Goal: Task Accomplishment & Management: Complete application form

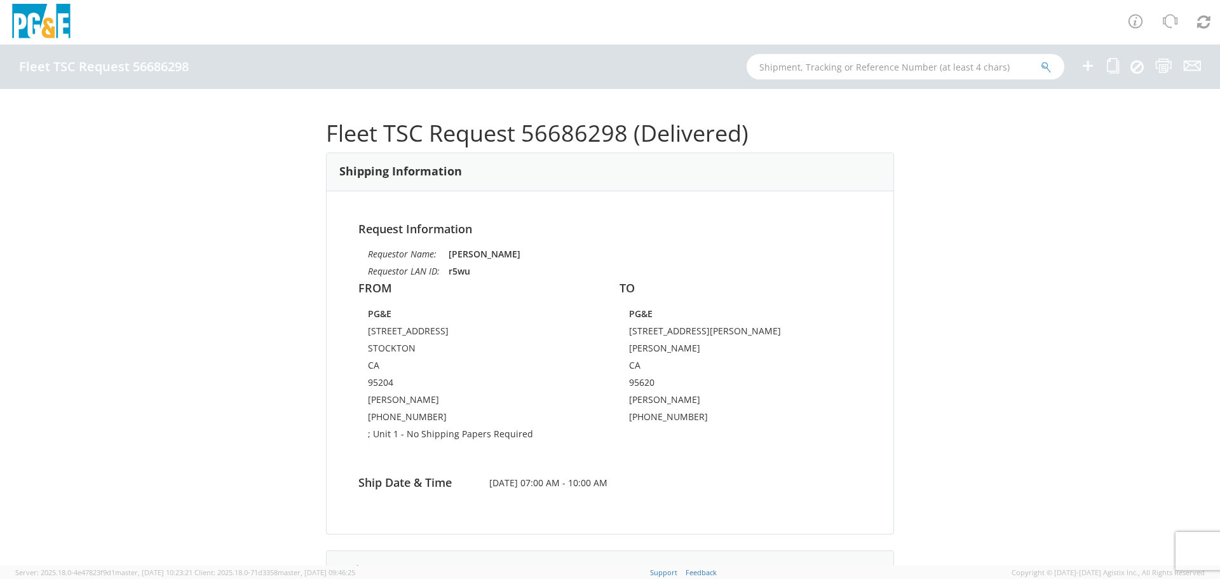
click at [1090, 65] on icon at bounding box center [1087, 66] width 15 height 16
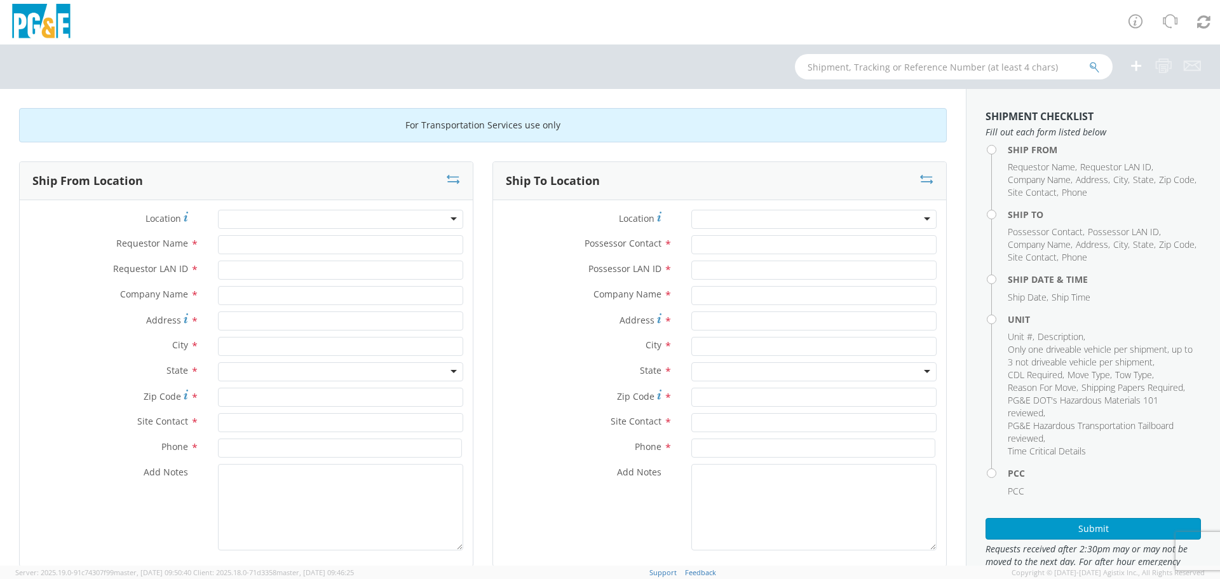
click at [288, 215] on div at bounding box center [340, 219] width 245 height 19
click at [274, 216] on div at bounding box center [340, 219] width 245 height 19
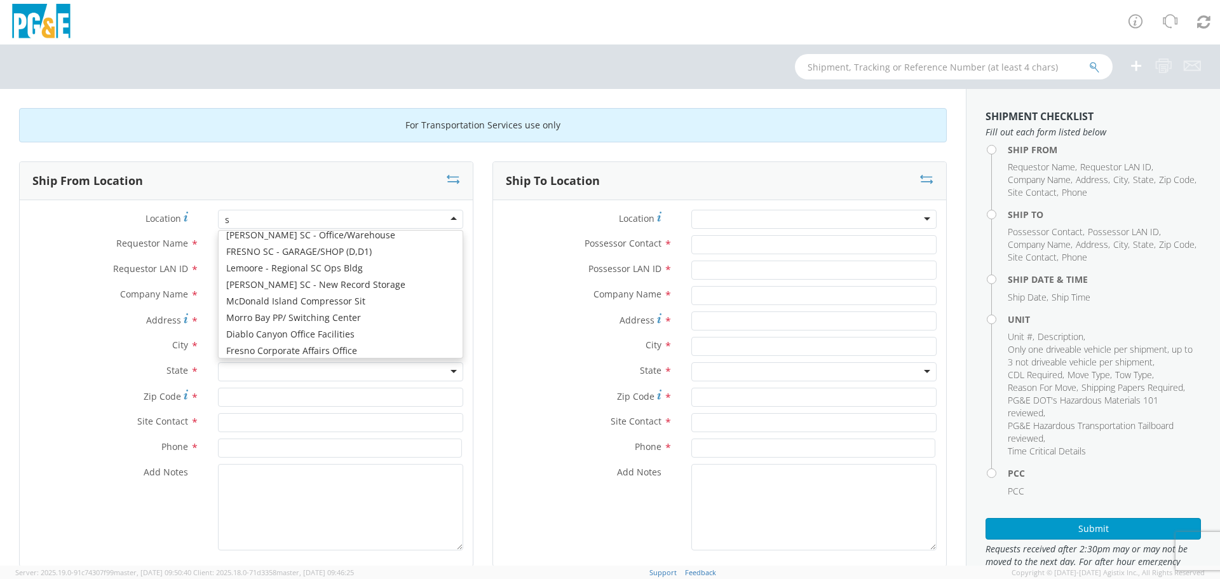
type input "st"
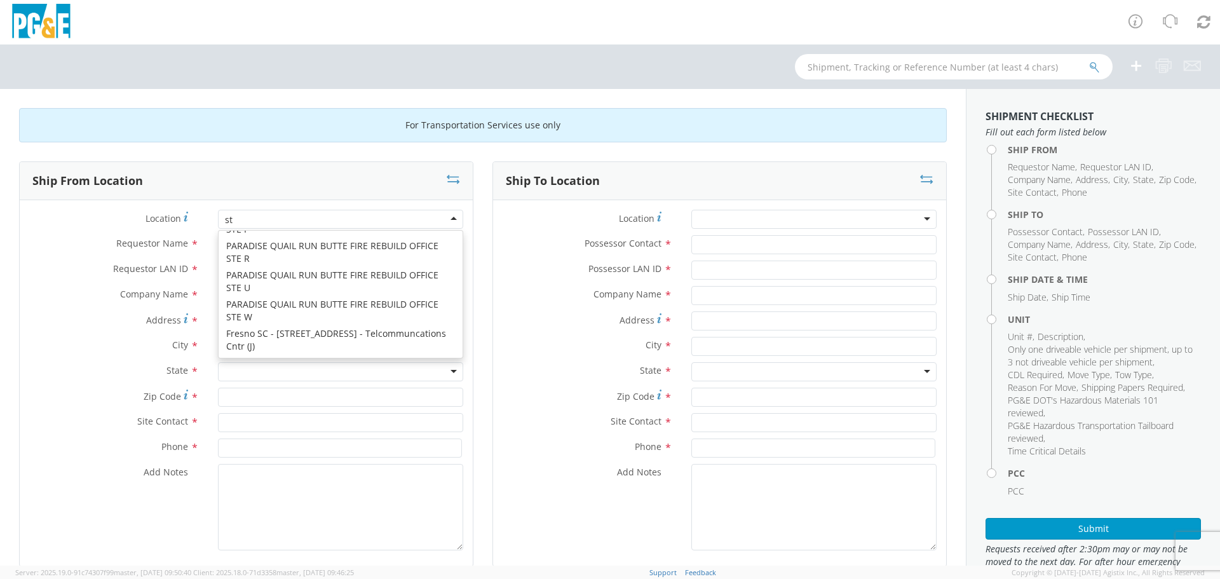
scroll to position [3, 0]
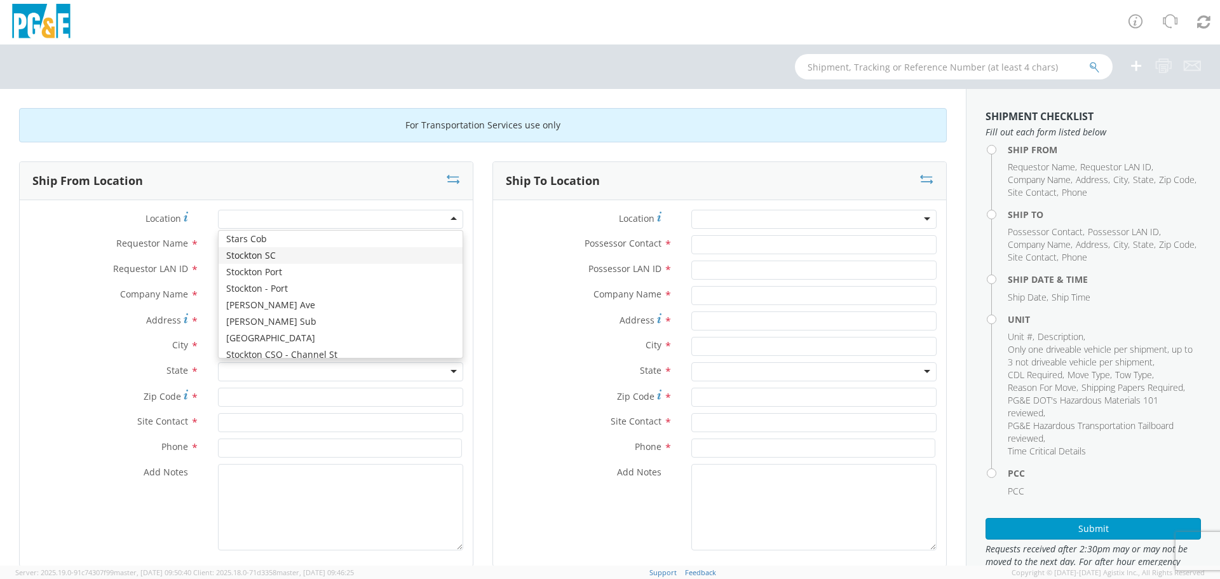
type input "PG&E"
type input "[STREET_ADDRESS]"
type input "STOCKTON"
type input "95204"
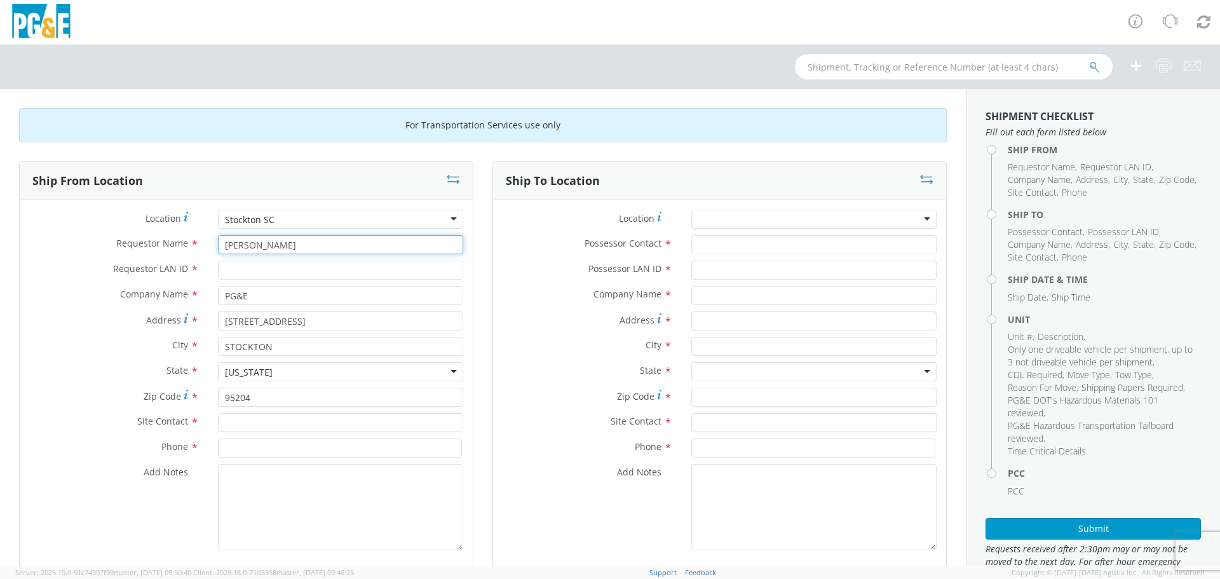
type input "[PERSON_NAME]"
type input "r5wu"
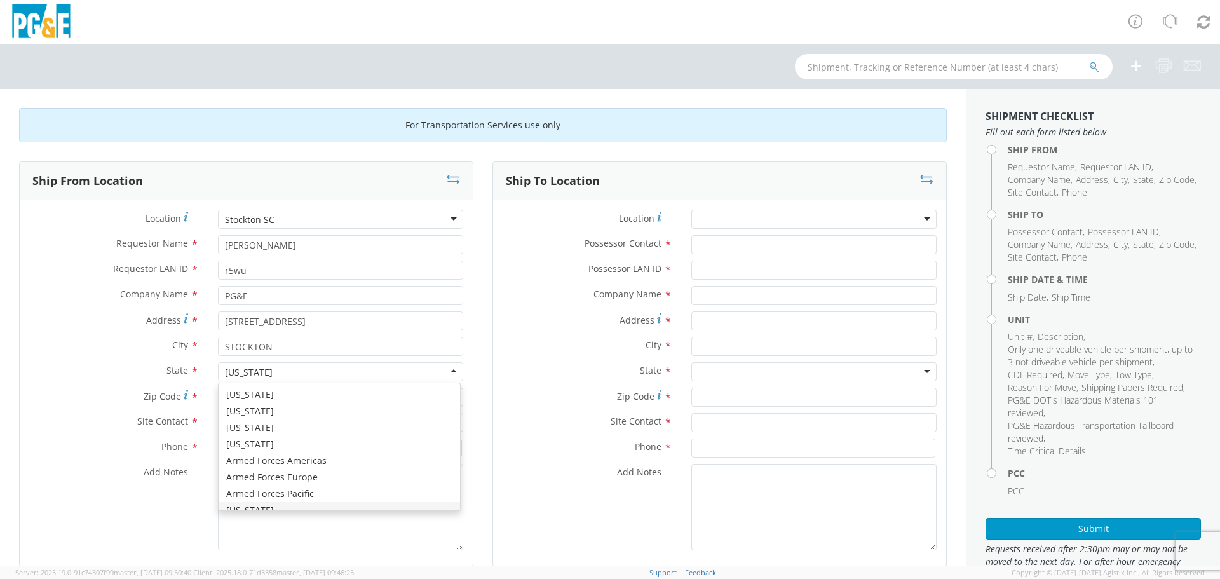
scroll to position [15, 0]
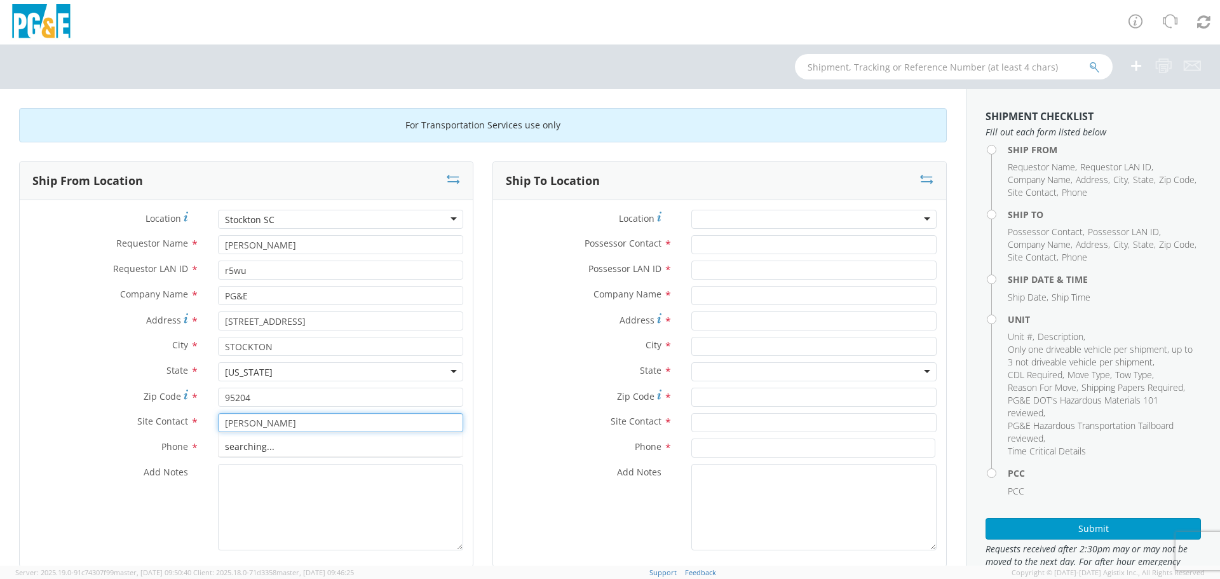
type input "[PERSON_NAME]"
type input "[PHONE_NUMBER]"
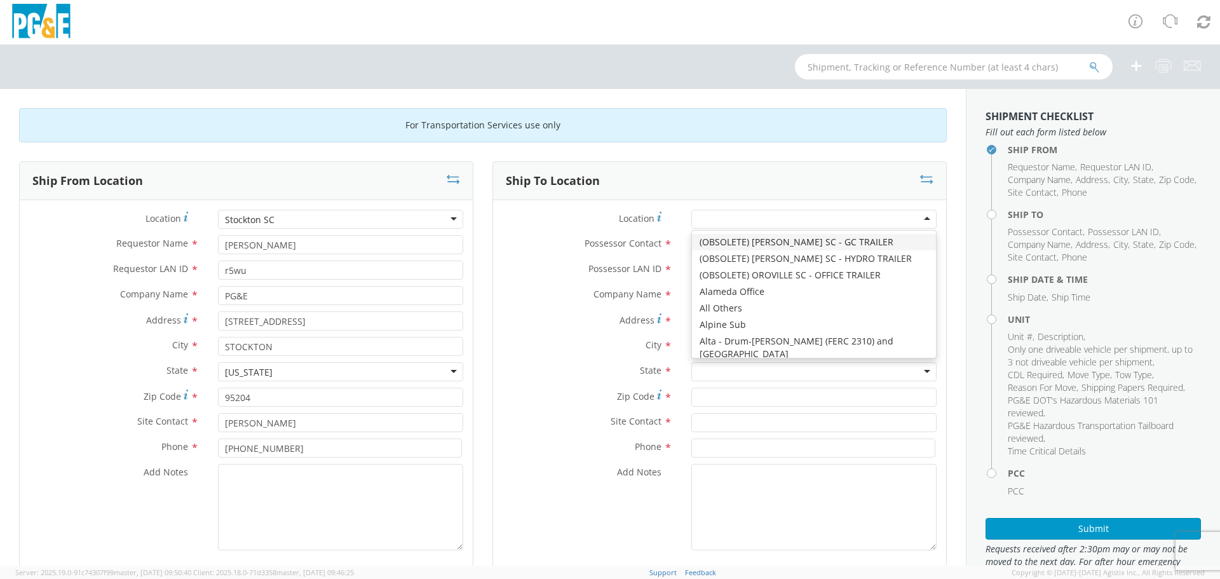
click at [726, 212] on div at bounding box center [813, 219] width 245 height 19
type input "jj"
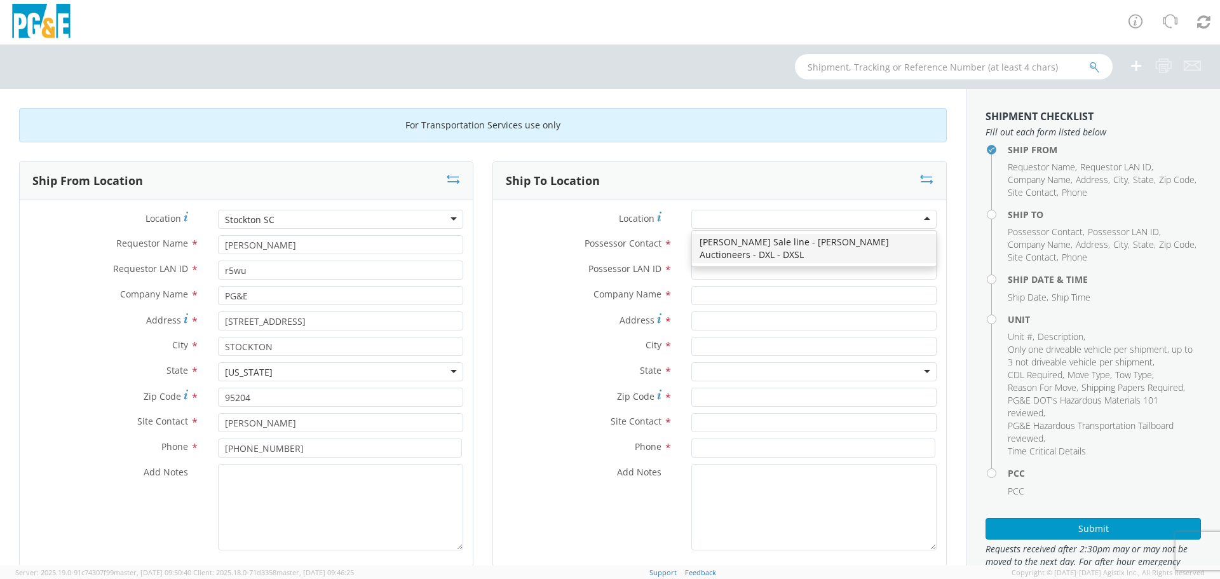
type input "PG&E"
type input "[STREET_ADDRESS][PERSON_NAME]"
type input "[PERSON_NAME]"
type input "95620"
type input "[PHONE_NUMBER]"
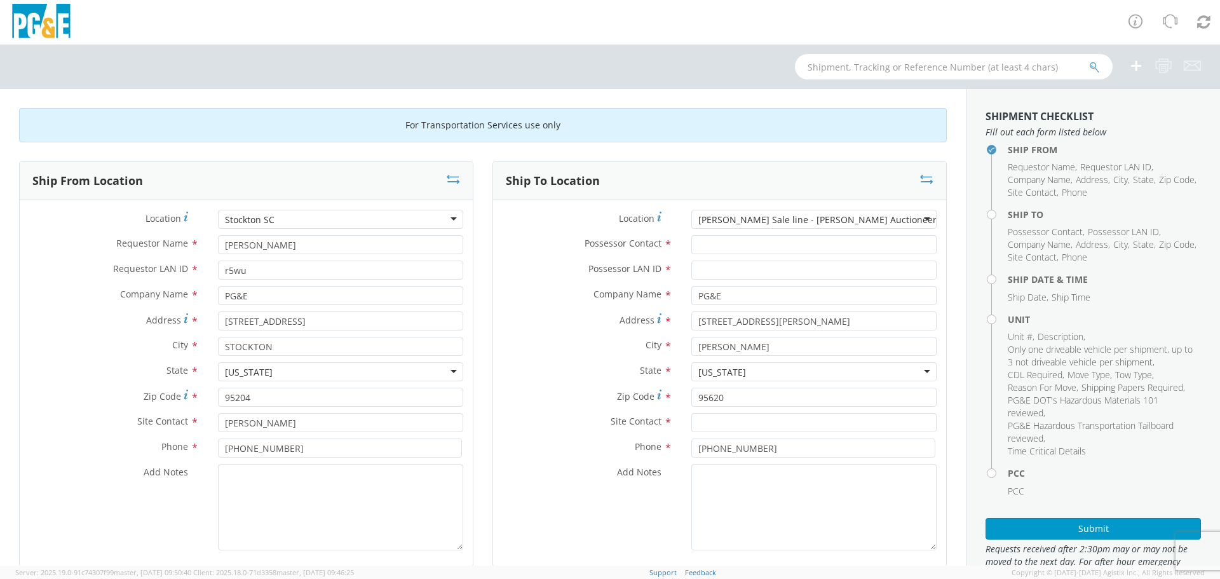
scroll to position [0, 0]
type input "[PERSON_NAME]"
type input "dqgr"
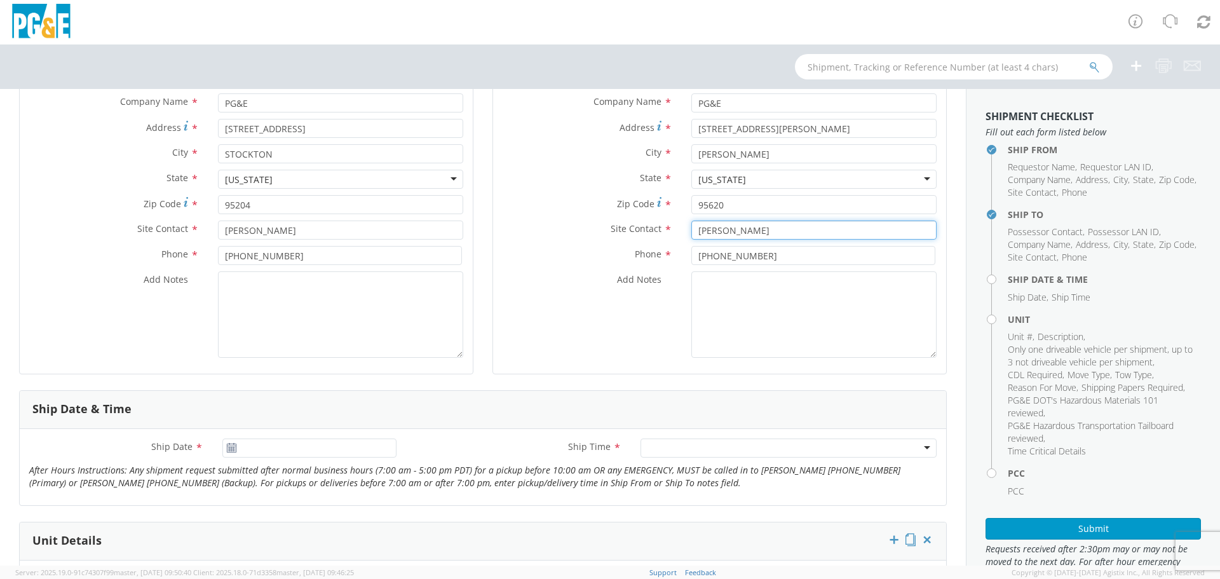
scroll to position [381, 0]
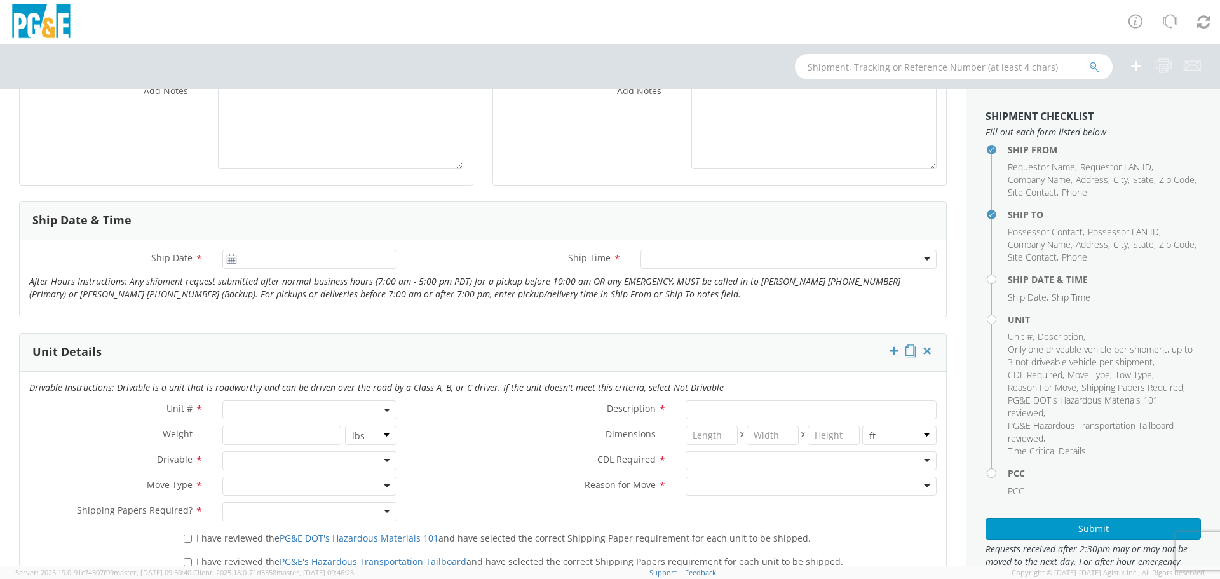
type input "[PERSON_NAME]"
click at [230, 257] on use at bounding box center [231, 258] width 9 height 9
click at [250, 255] on input "09/16/2025" at bounding box center [309, 259] width 174 height 19
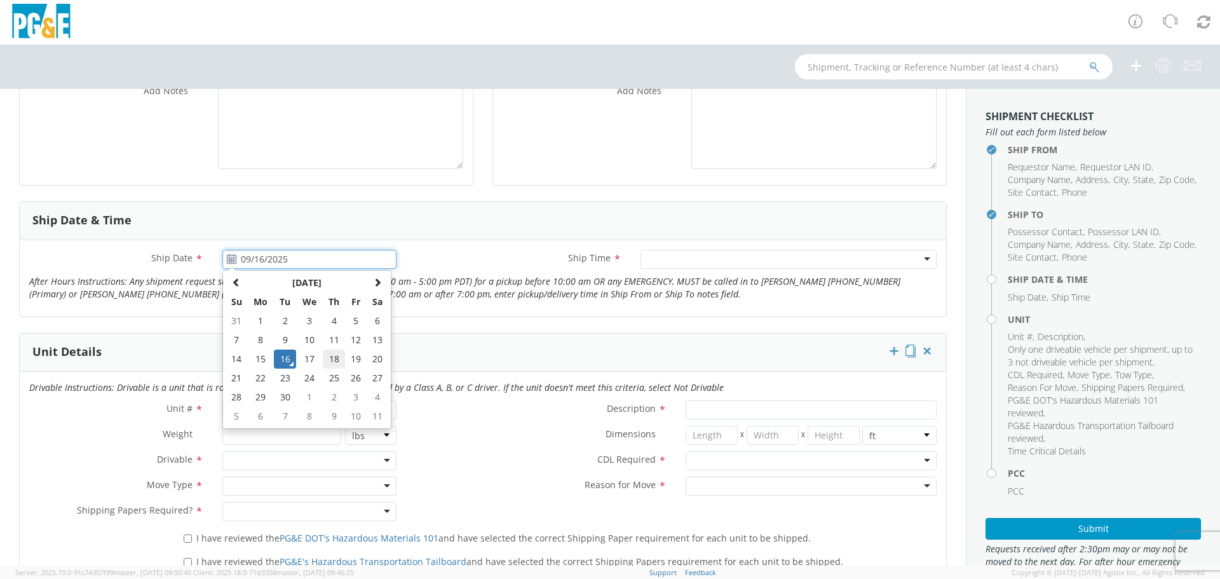
click at [331, 362] on td "18" at bounding box center [334, 359] width 22 height 19
type input "[DATE]"
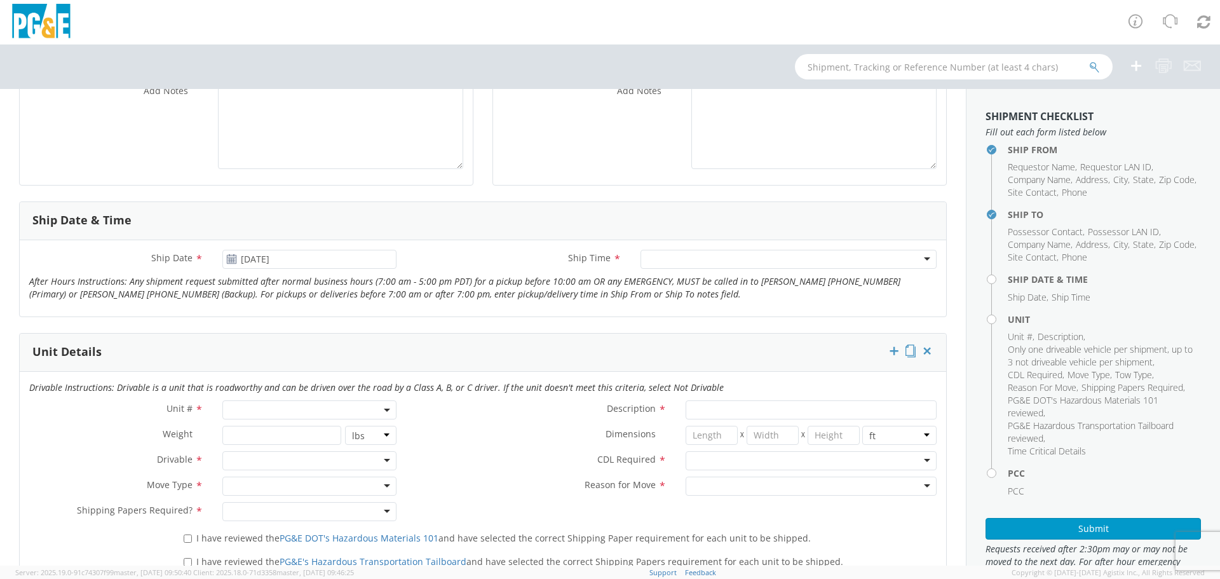
click at [674, 255] on div at bounding box center [789, 259] width 296 height 19
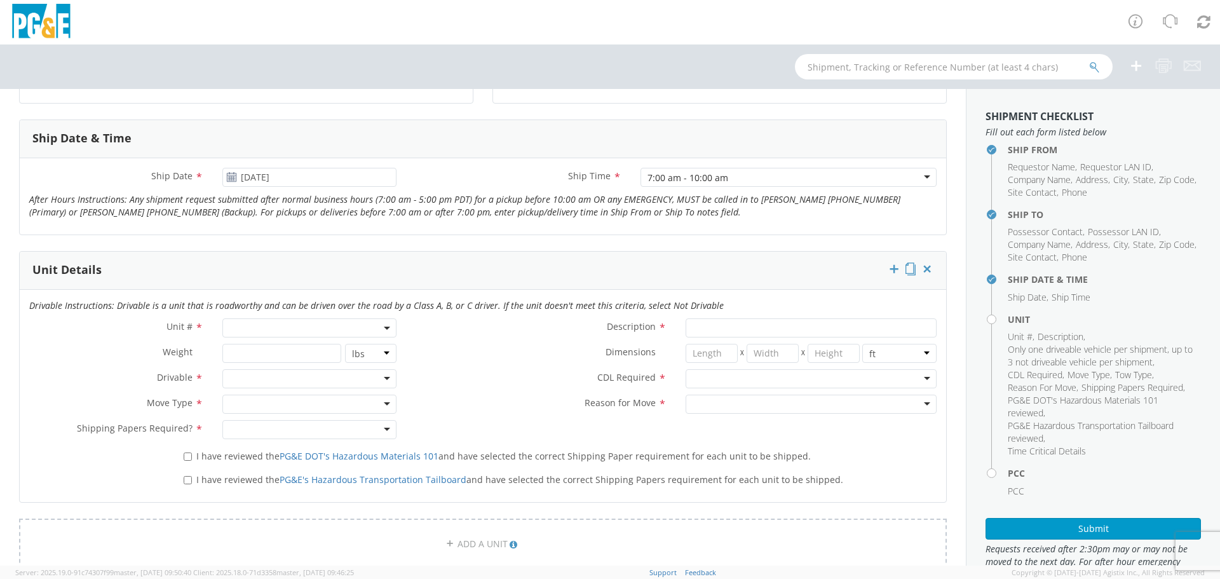
scroll to position [636, 0]
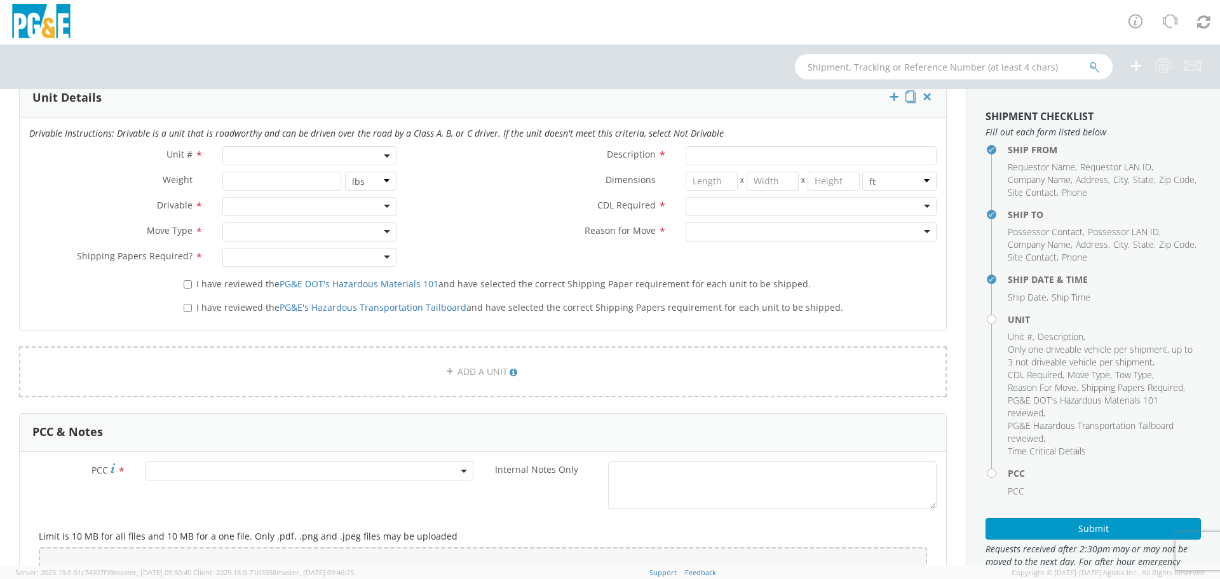
click at [282, 152] on span at bounding box center [309, 155] width 174 height 19
click at [275, 179] on input "search" at bounding box center [309, 176] width 166 height 19
type input "b27806"
type input "TRUCK; HEAVY GAS W/SKID COMP 2T"
type input "33000"
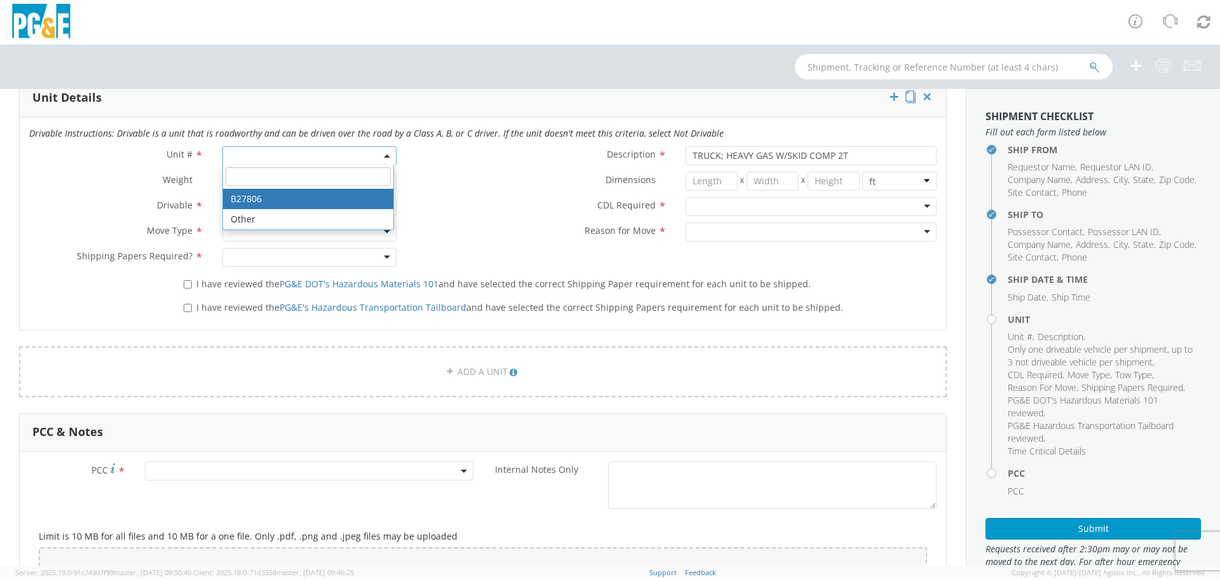
select select "B27806"
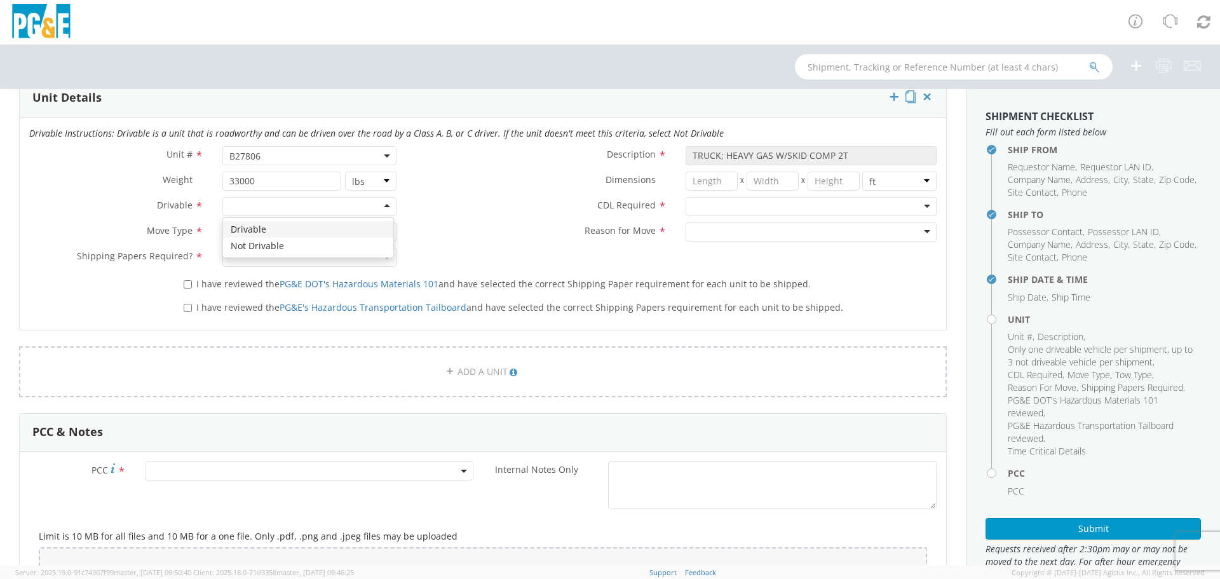
click at [254, 201] on div at bounding box center [309, 206] width 174 height 19
click at [259, 229] on div at bounding box center [309, 231] width 174 height 19
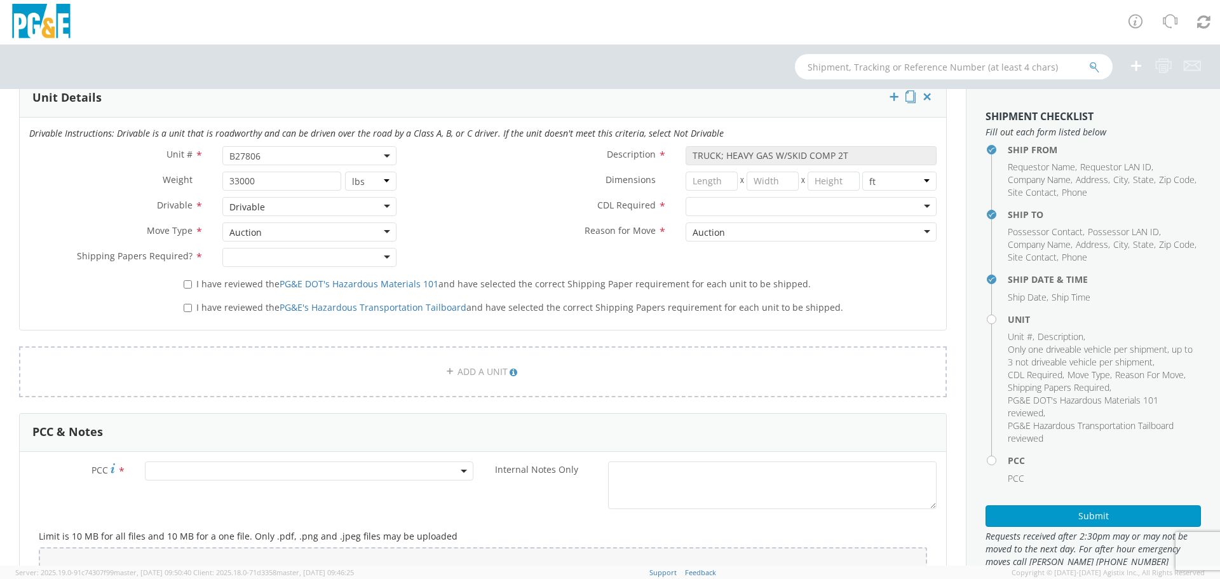
click at [260, 254] on div at bounding box center [309, 257] width 174 height 19
click at [185, 283] on input "I have reviewed the PG&E DOT's Hazardous Materials 101 and have selected the co…" at bounding box center [188, 284] width 8 height 8
checkbox input "true"
click at [184, 300] on label "I have reviewed the PG&E's Hazardous Transportation Tailboard and have selected…" at bounding box center [515, 306] width 662 height 15
click at [184, 304] on input "I have reviewed the PG&E's Hazardous Transportation Tailboard and have selected…" at bounding box center [188, 308] width 8 height 8
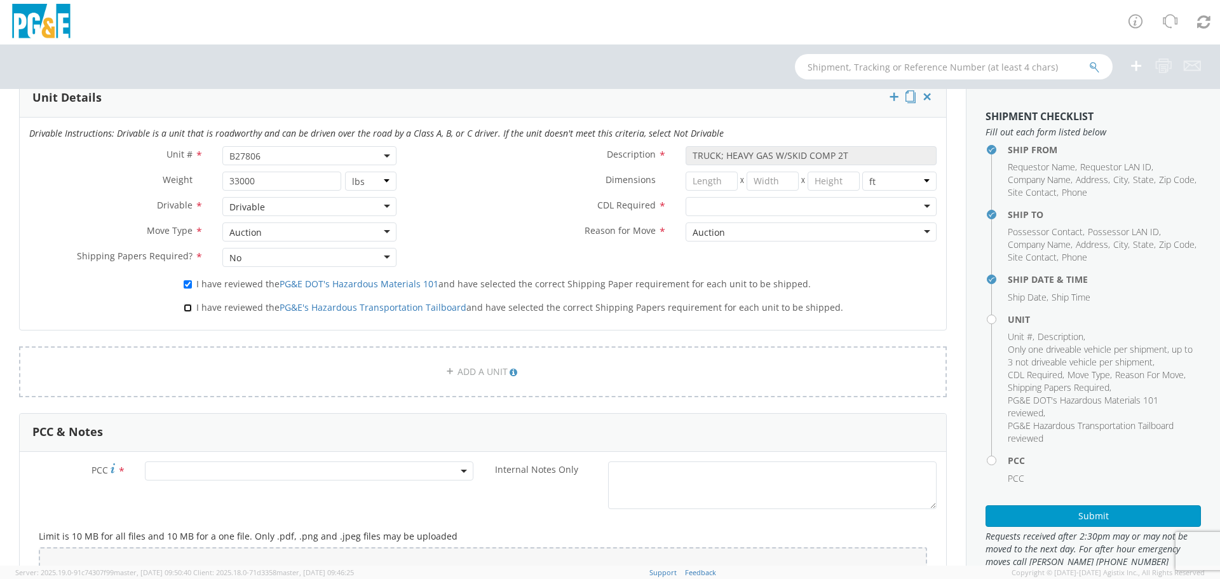
checkbox input "true"
click at [730, 199] on div at bounding box center [811, 206] width 251 height 19
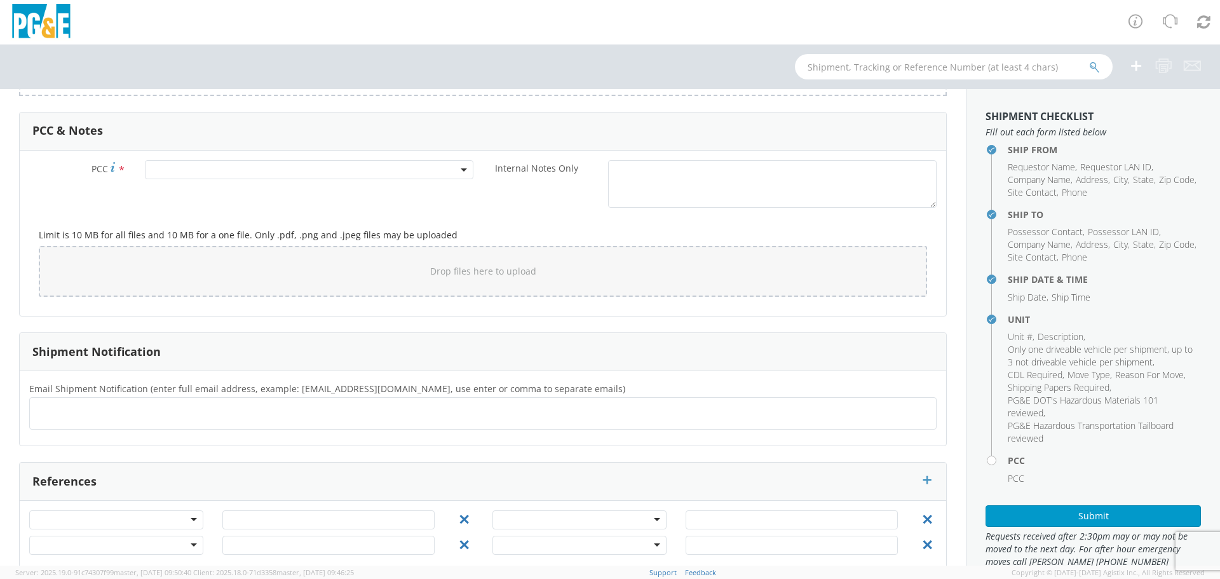
scroll to position [953, 0]
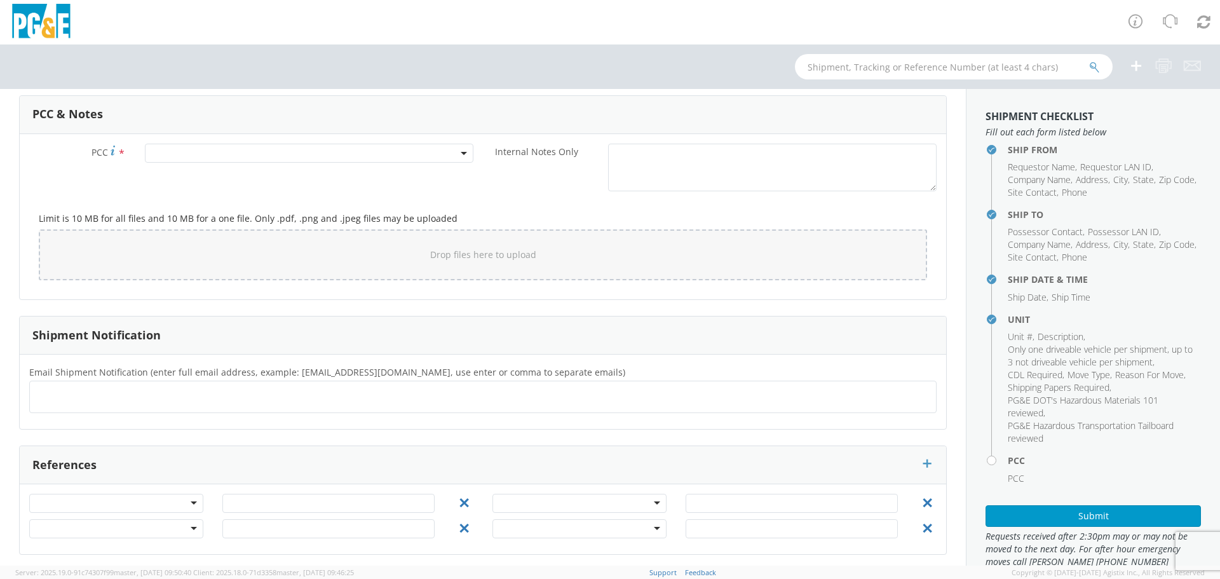
click at [231, 152] on span at bounding box center [309, 153] width 329 height 19
click at [235, 170] on input "number" at bounding box center [307, 174] width 318 height 19
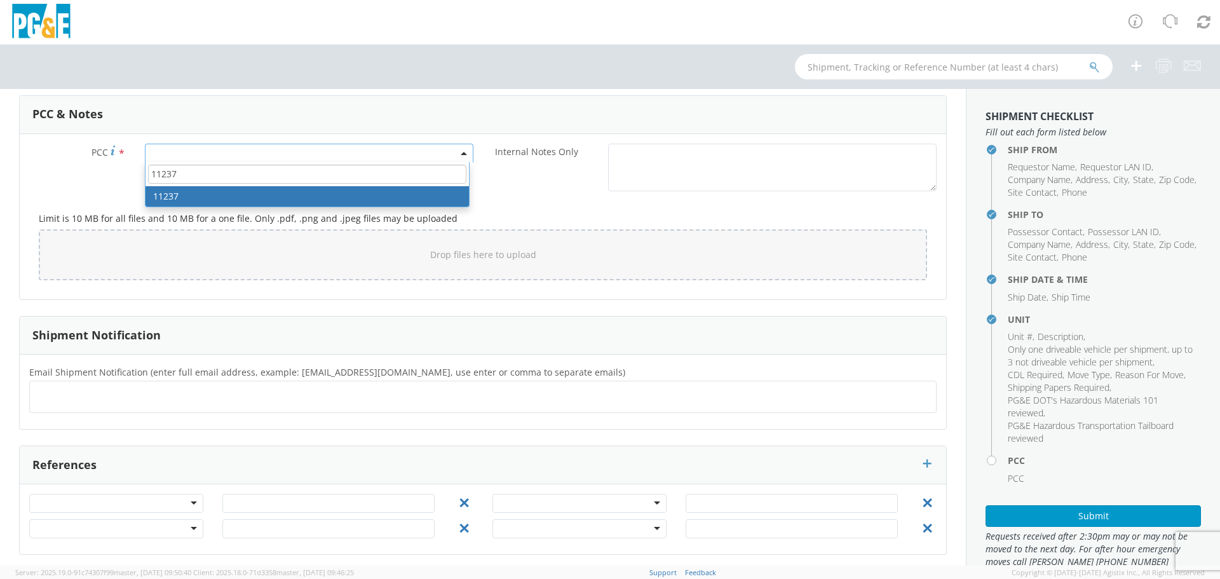
type input "11237"
select select "11237"
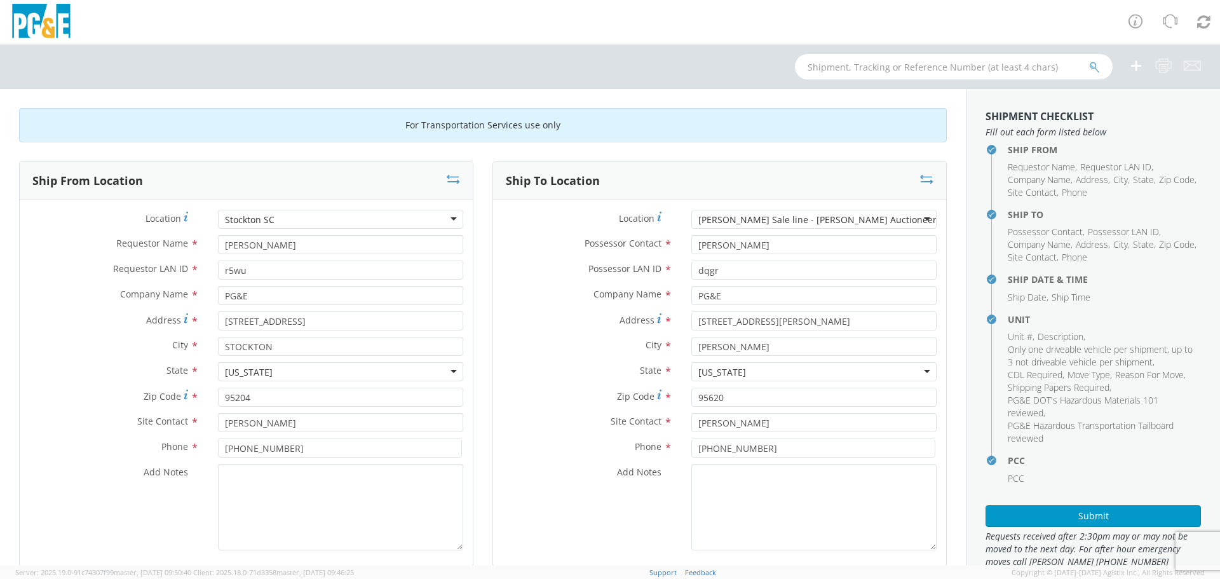
scroll to position [28, 0]
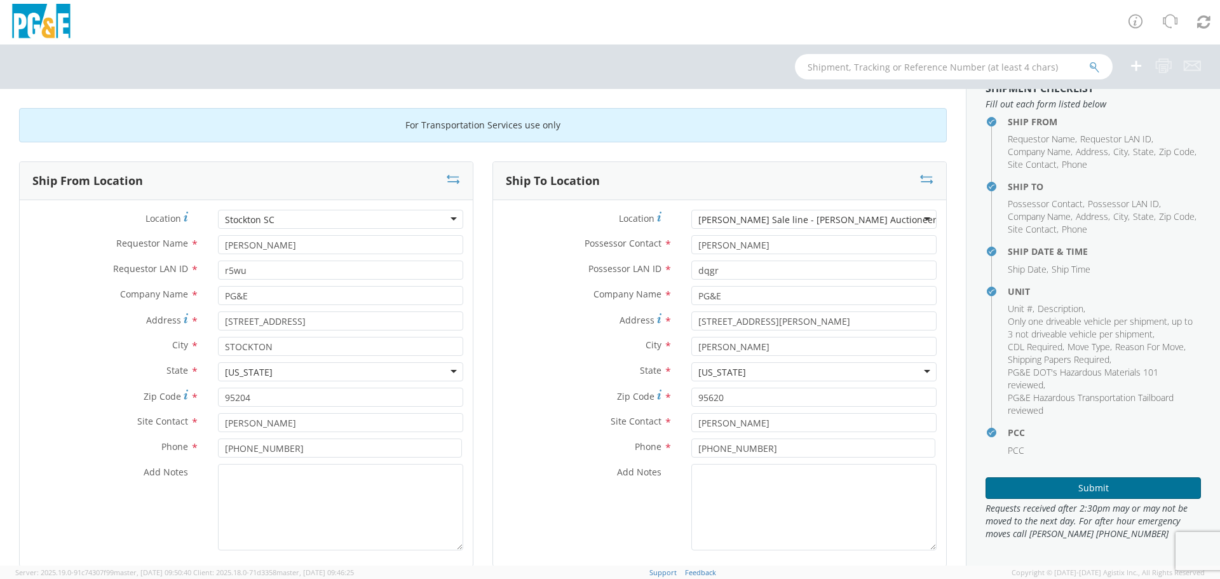
click at [1092, 487] on button "Submit" at bounding box center [1093, 488] width 215 height 22
